Goal: Transaction & Acquisition: Purchase product/service

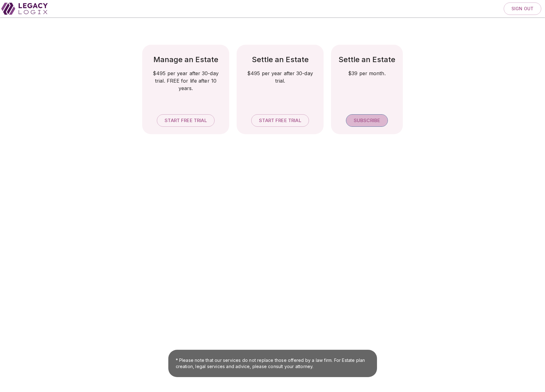
click at [367, 119] on span "Subscribe" at bounding box center [367, 121] width 26 height 6
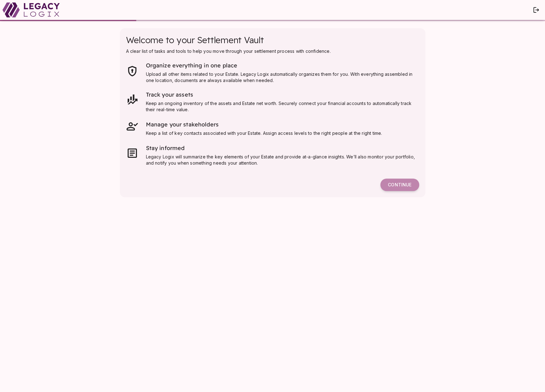
click at [404, 184] on span "Continue" at bounding box center [400, 185] width 24 height 6
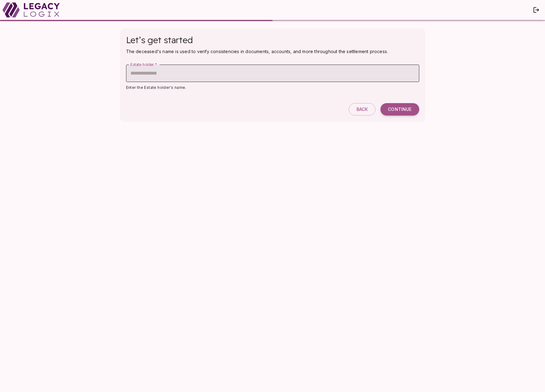
click at [140, 75] on input "Estate holder   *" at bounding box center [272, 73] width 293 height 17
type input "**********"
click at [403, 108] on span "Continue" at bounding box center [400, 110] width 24 height 6
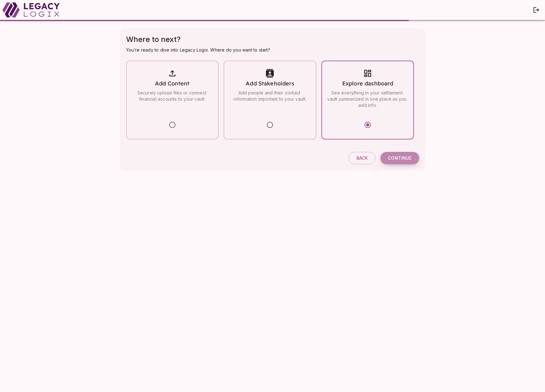
click at [393, 158] on span "Continue" at bounding box center [400, 158] width 24 height 6
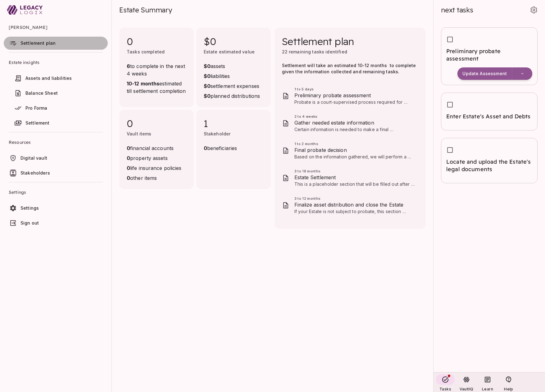
click at [39, 41] on span "Settlement plan" at bounding box center [38, 42] width 35 height 5
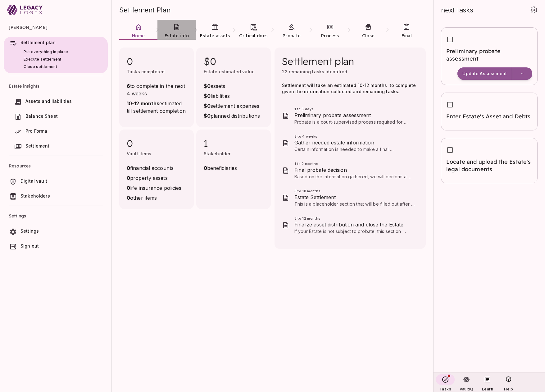
click at [178, 31] on link "Estate info" at bounding box center [177, 31] width 38 height 22
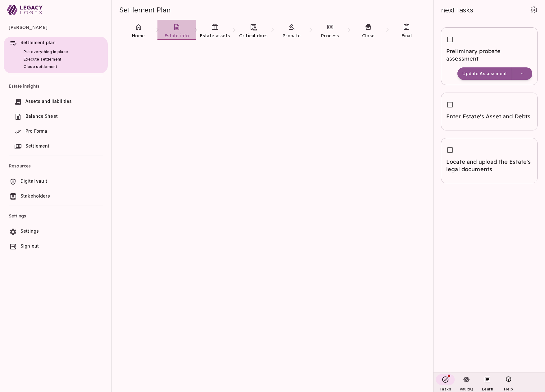
click at [174, 32] on link "Estate info" at bounding box center [177, 31] width 38 height 22
click at [218, 34] on span "Estate assets" at bounding box center [215, 36] width 30 height 6
click at [178, 30] on icon at bounding box center [176, 26] width 7 height 7
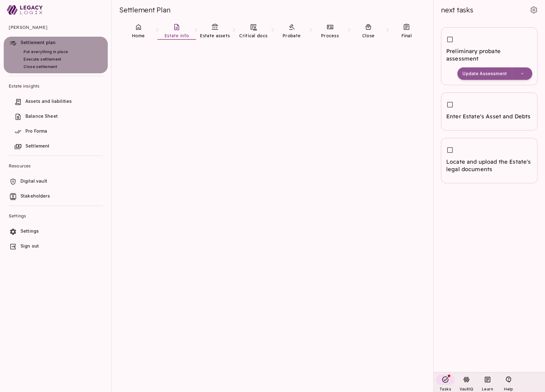
click at [62, 53] on span "Put everything in place" at bounding box center [46, 51] width 44 height 5
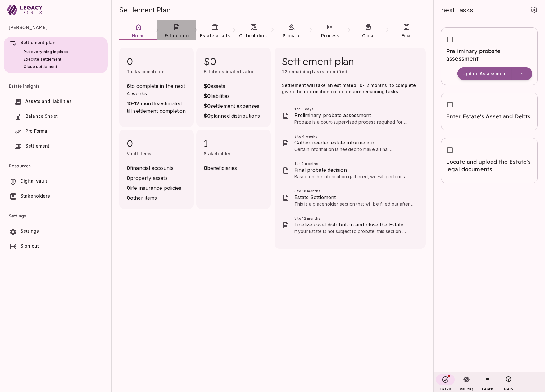
click at [173, 32] on link "Estate info" at bounding box center [177, 31] width 38 height 22
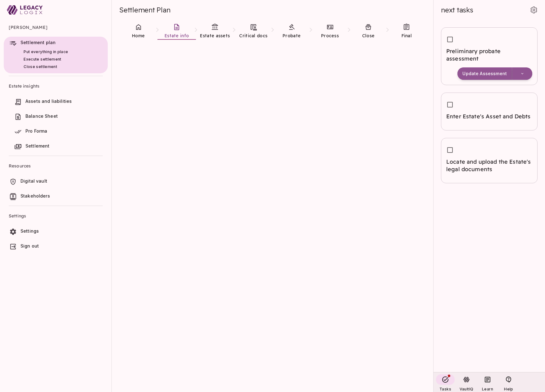
click at [36, 247] on span "Sign out" at bounding box center [30, 245] width 18 height 5
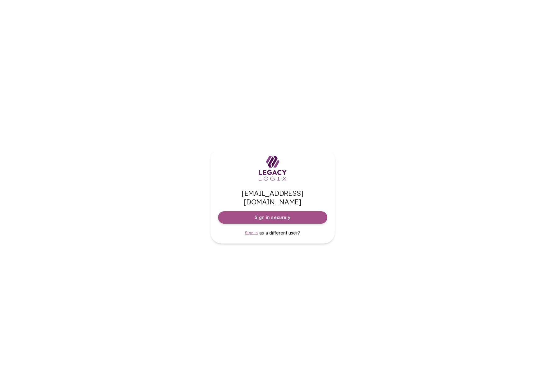
click at [253, 231] on span "Sign in" at bounding box center [251, 233] width 13 height 5
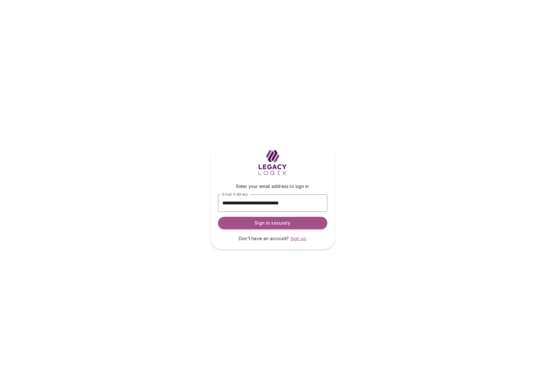
click at [300, 240] on span "Sign up" at bounding box center [299, 238] width 16 height 5
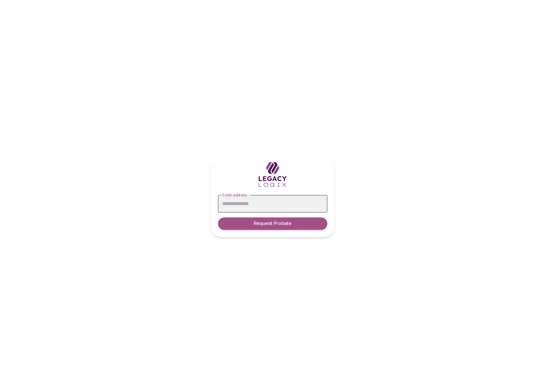
click at [254, 204] on input "Email address" at bounding box center [272, 203] width 109 height 17
type input "**********"
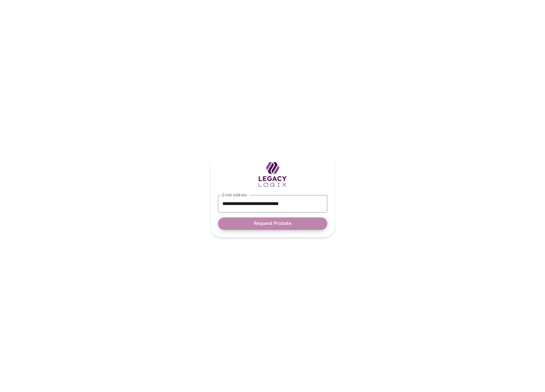
click at [265, 223] on span "Request Probate" at bounding box center [273, 224] width 38 height 6
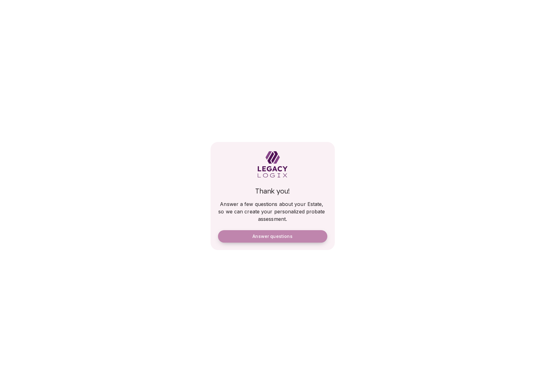
click at [268, 236] on span "Answer questions" at bounding box center [273, 237] width 40 height 6
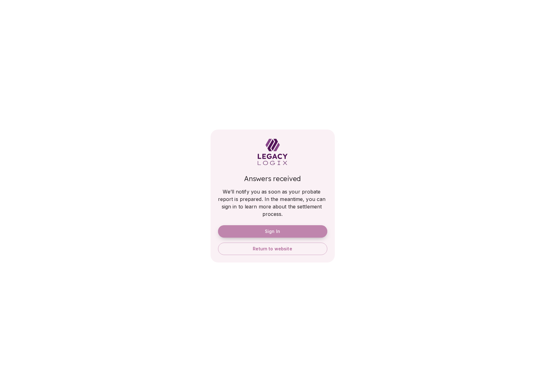
click at [272, 232] on span "Sign In" at bounding box center [272, 232] width 15 height 6
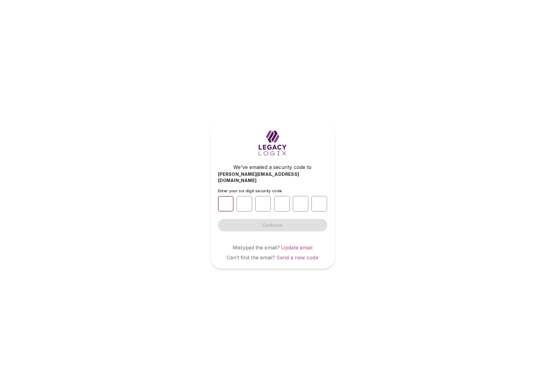
click at [227, 200] on input "number" at bounding box center [226, 204] width 16 height 16
type input "*"
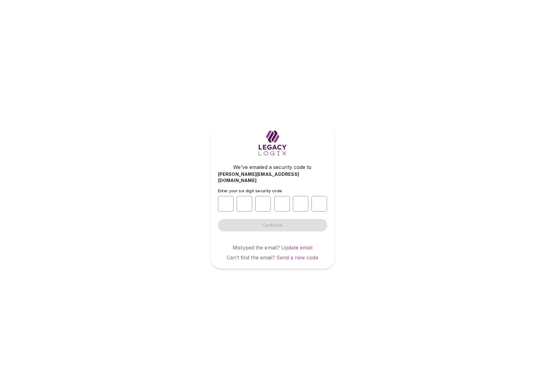
type input "*"
